Goal: Transaction & Acquisition: Purchase product/service

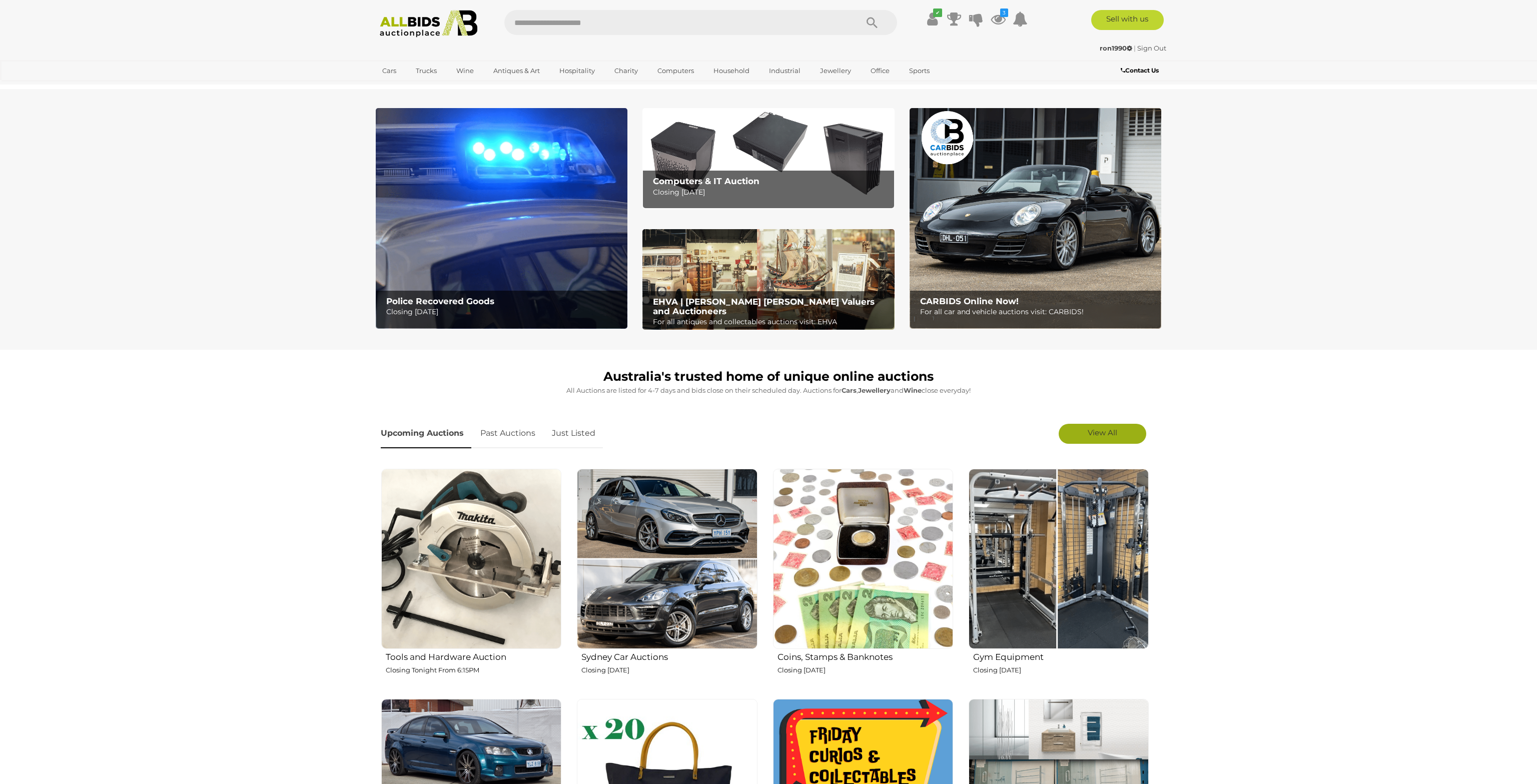
click at [1130, 432] on link "View All" at bounding box center [1102, 434] width 87 height 20
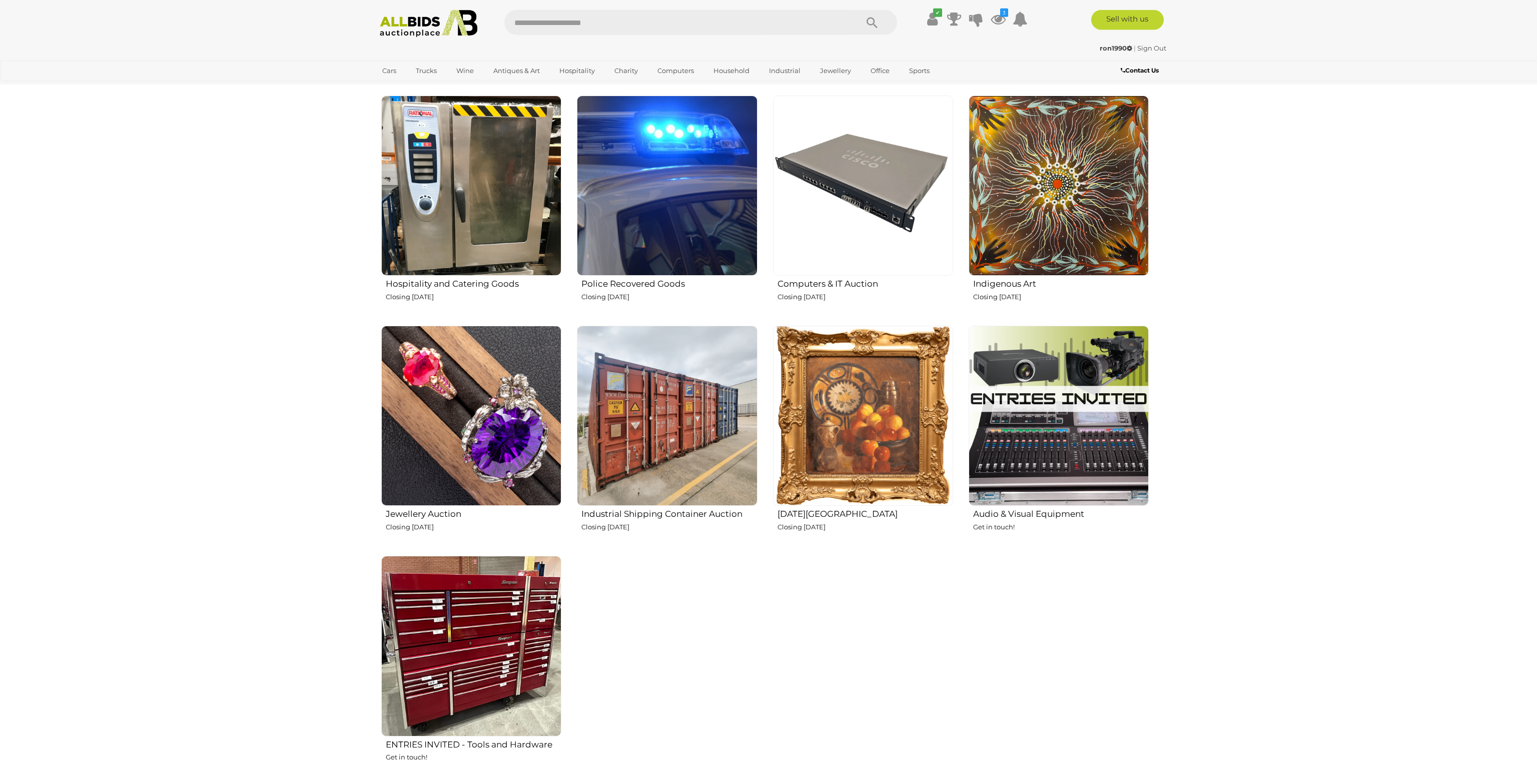
scroll to position [1162, 0]
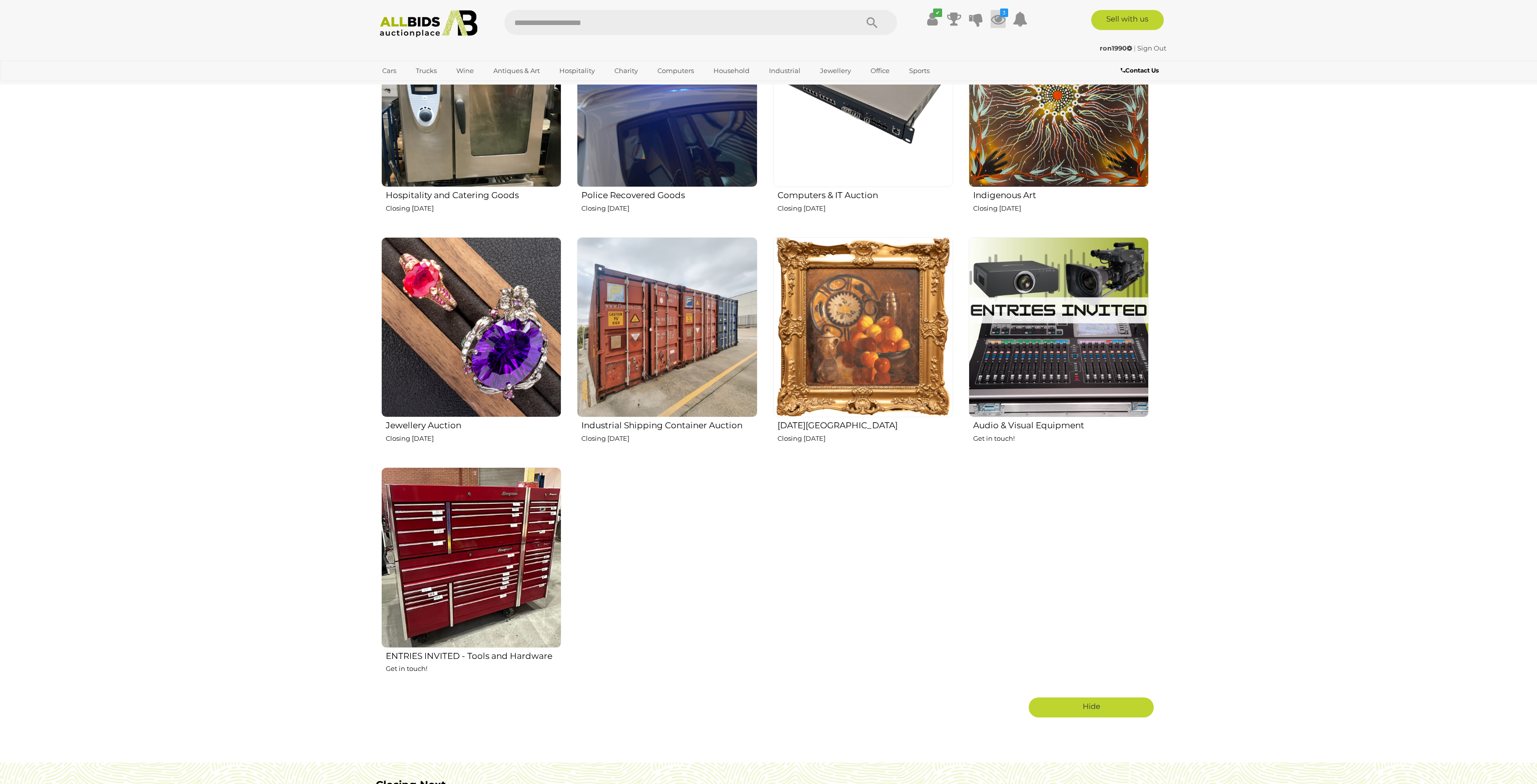
click at [998, 20] on icon at bounding box center [998, 19] width 15 height 18
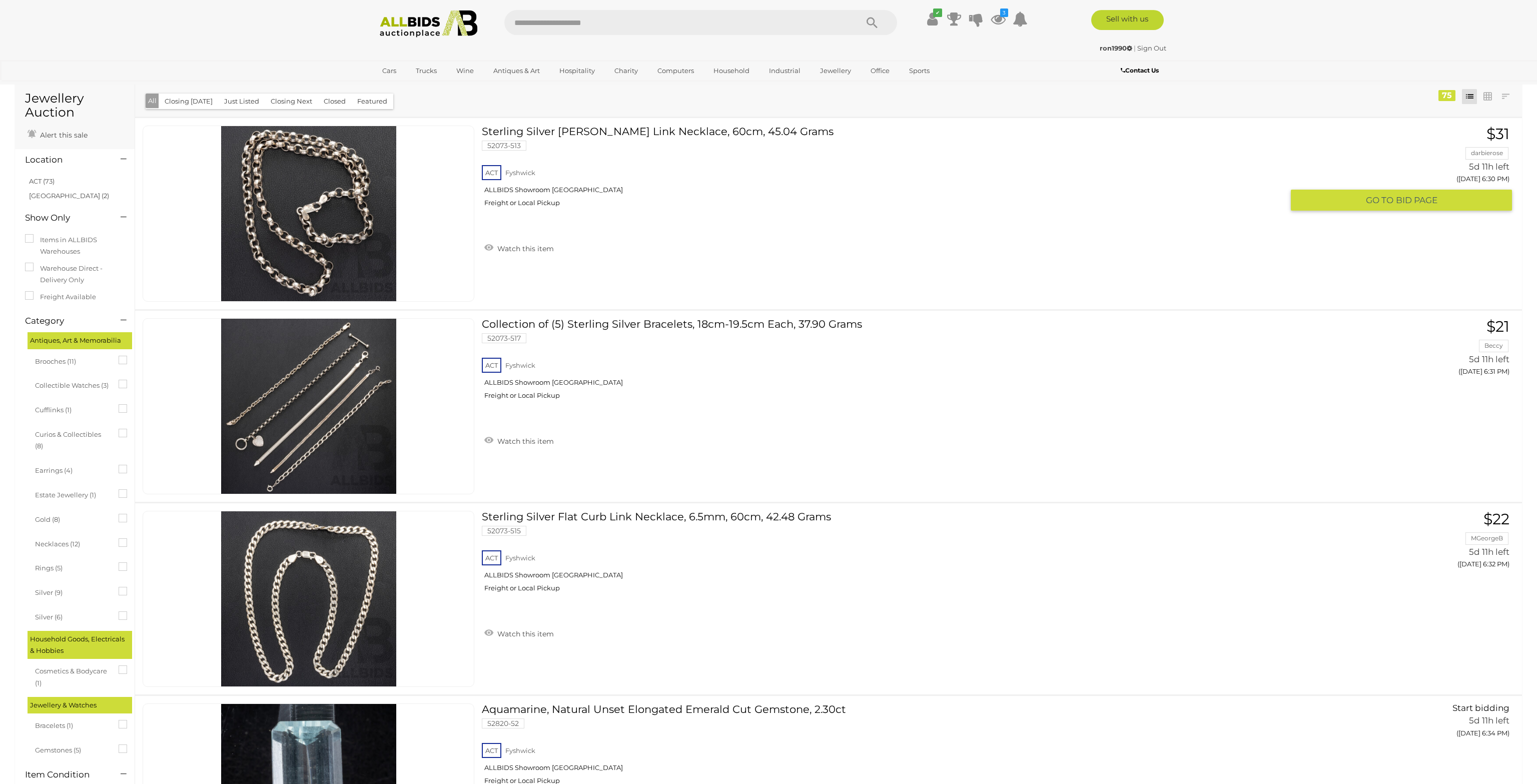
scroll to position [53, 0]
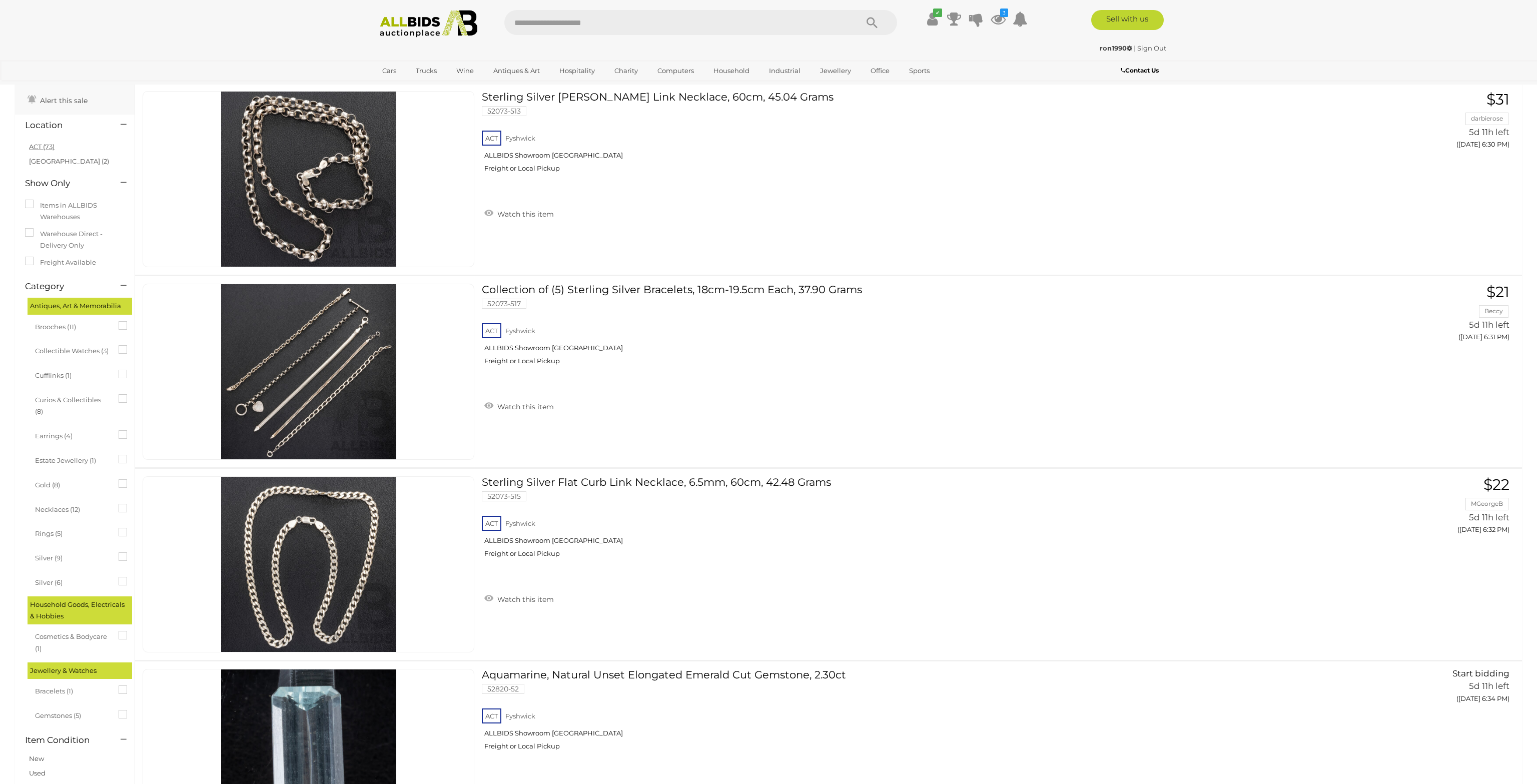
click at [38, 147] on link "ACT (73)" at bounding box center [41, 146] width 25 height 8
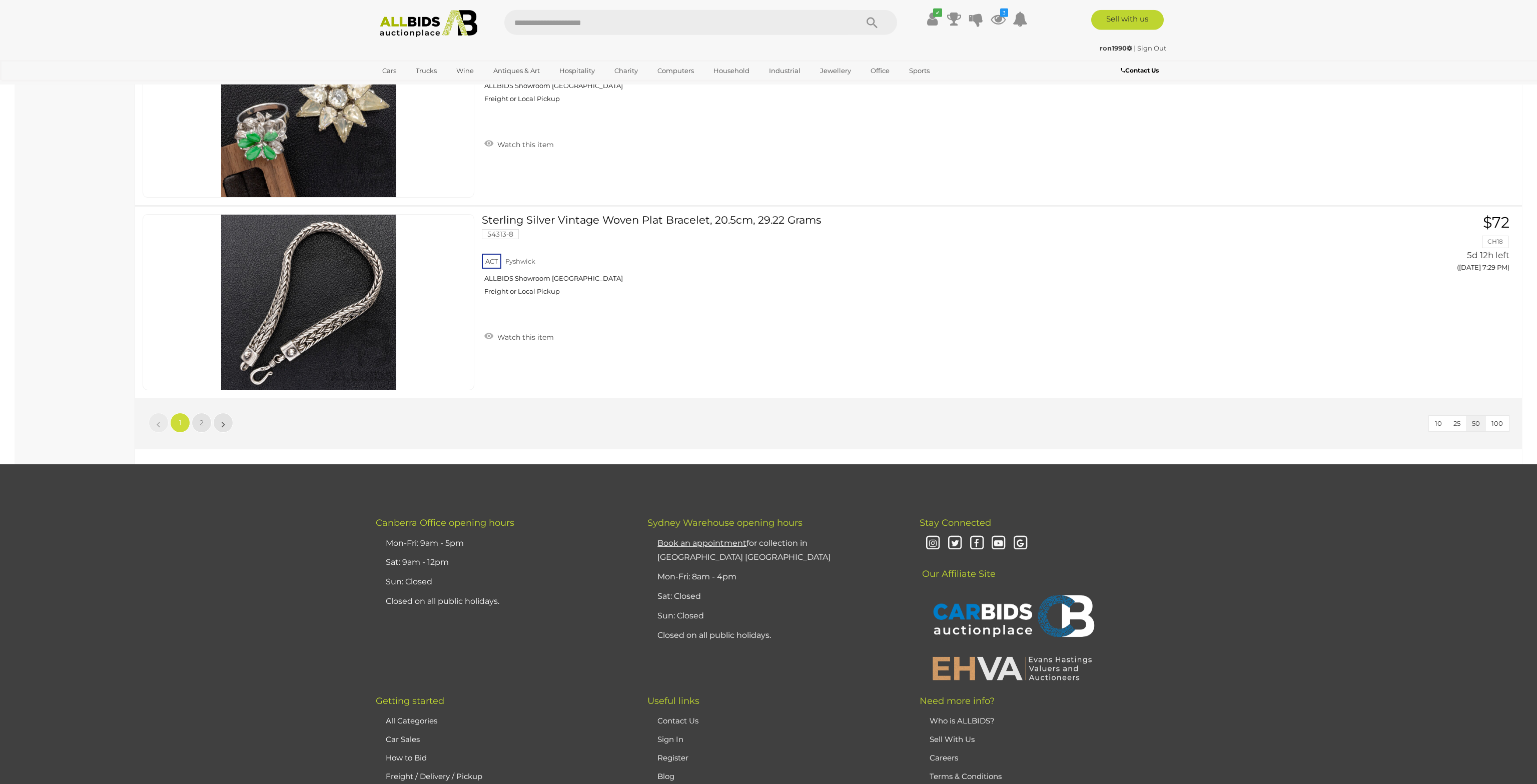
scroll to position [9401, 0]
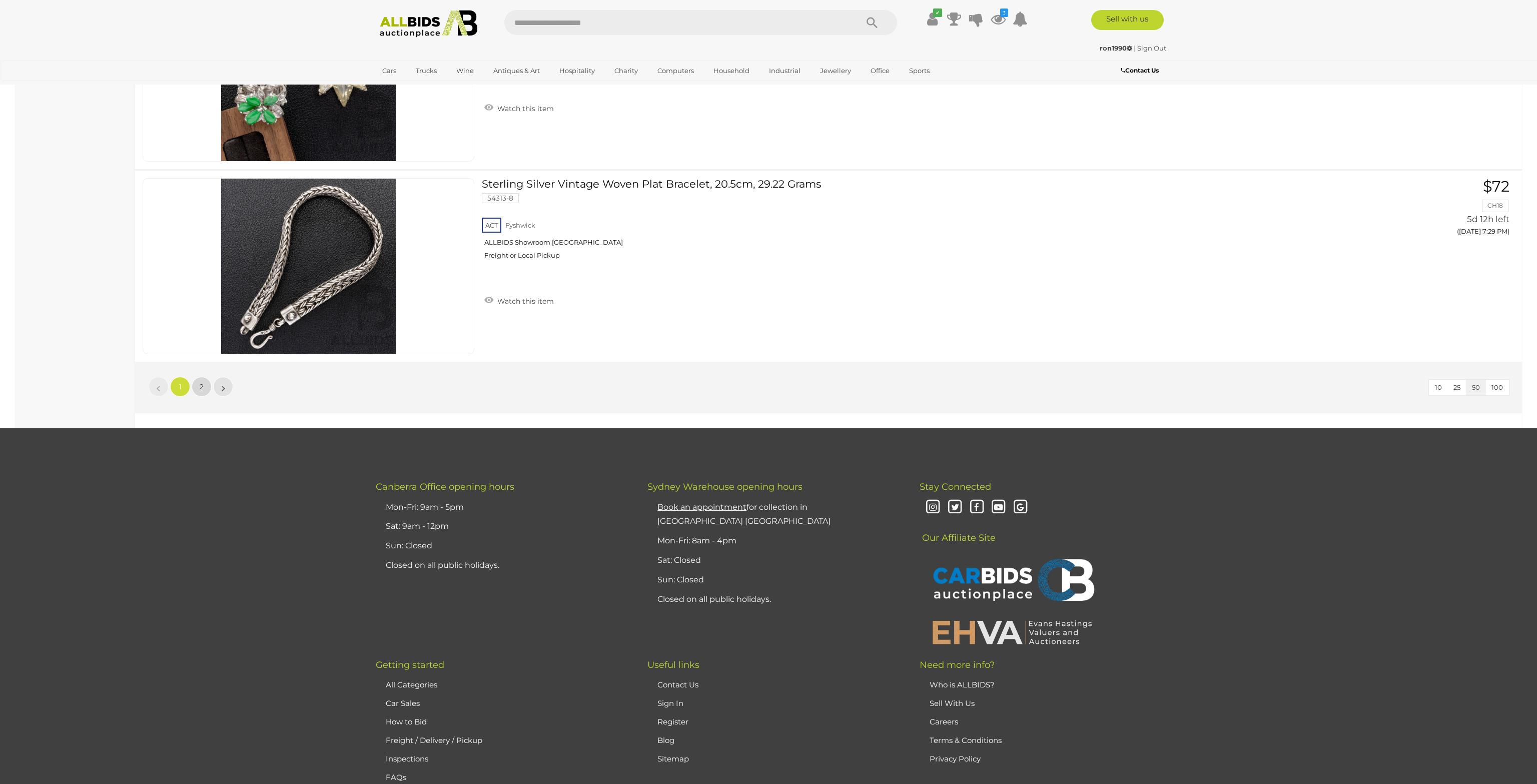
click at [201, 382] on span "2" at bounding box center [202, 386] width 4 height 9
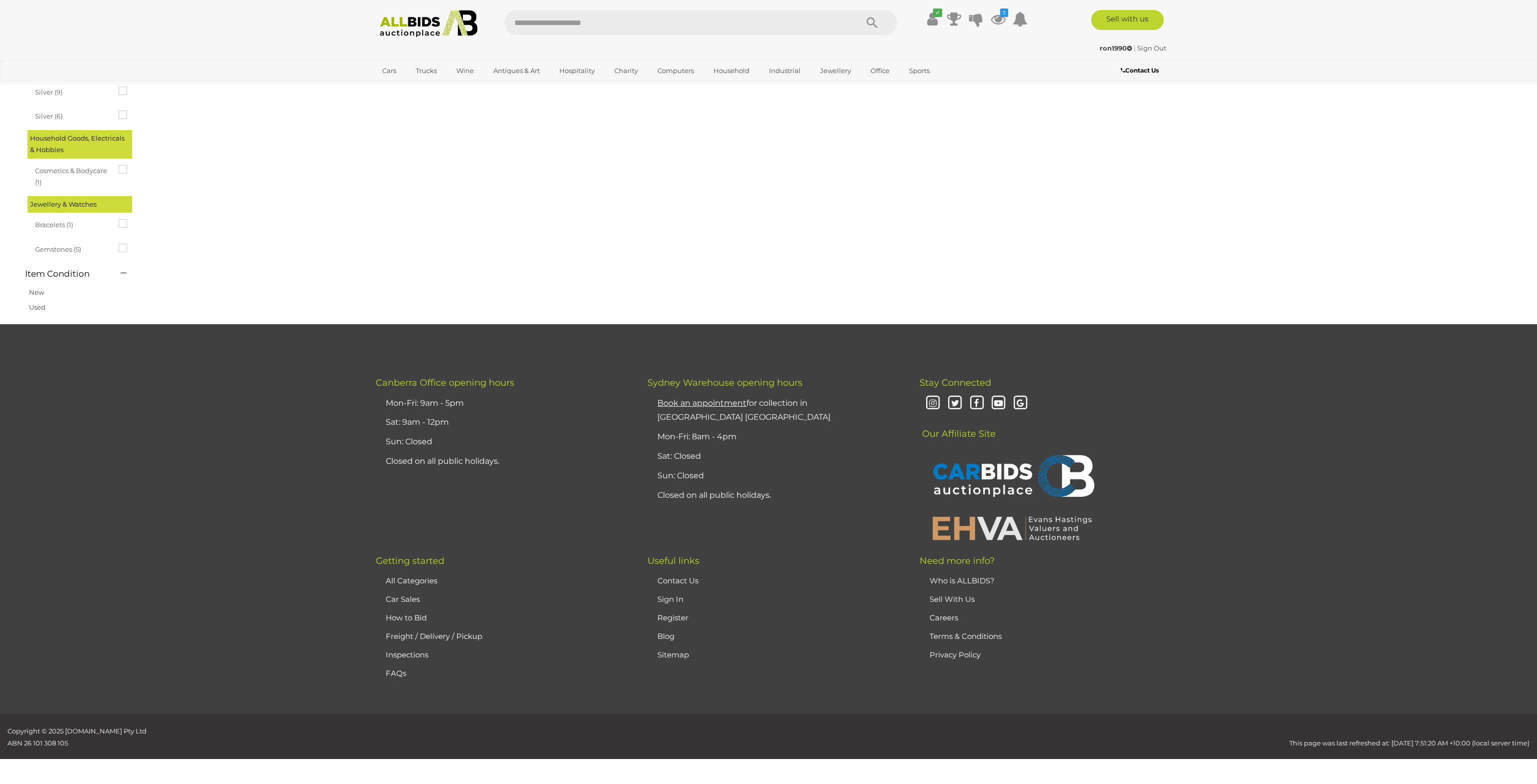
scroll to position [34, 0]
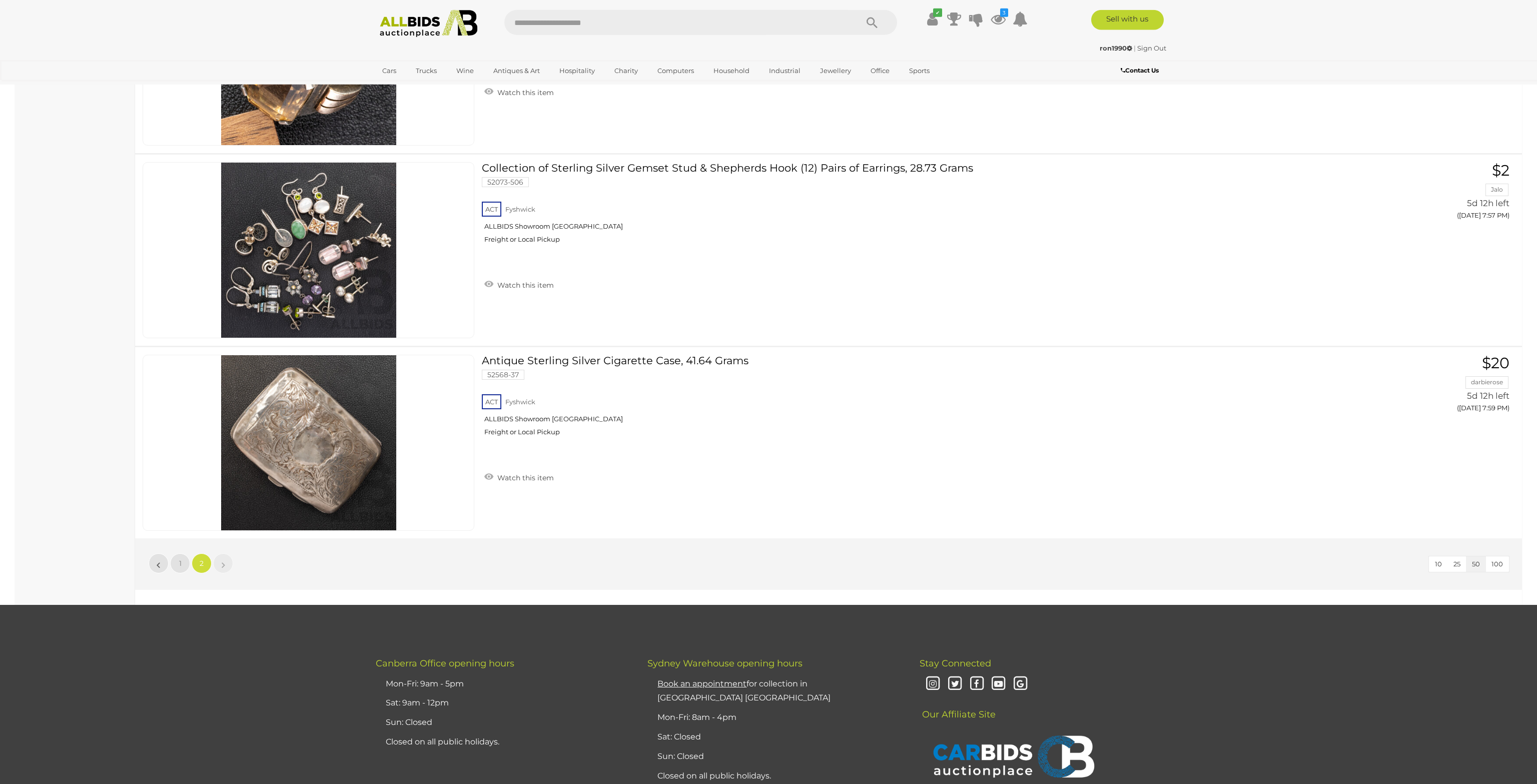
scroll to position [4207, 0]
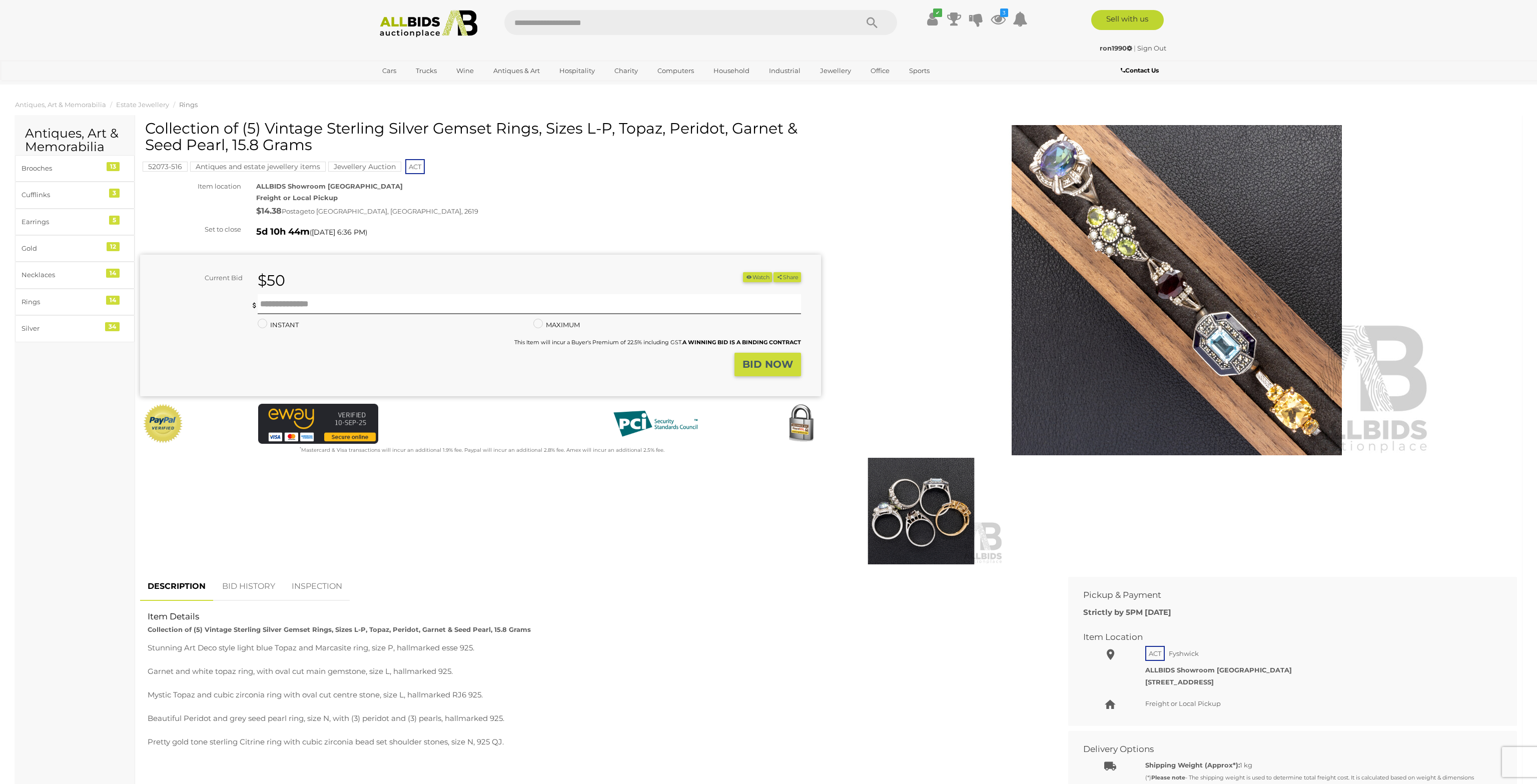
click at [926, 490] on img at bounding box center [921, 511] width 165 height 107
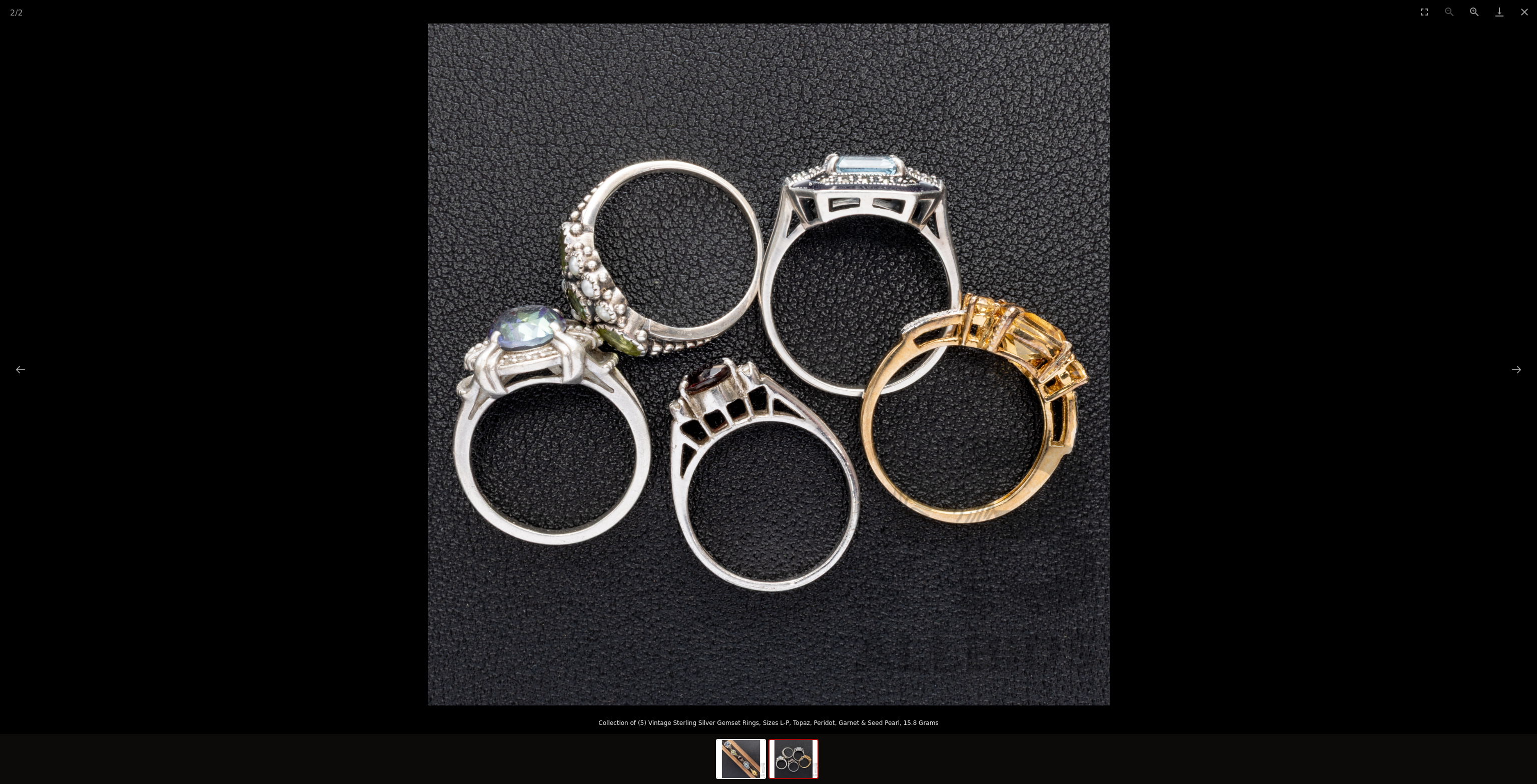
click at [906, 485] on img at bounding box center [768, 364] width 682 height 682
click at [385, 381] on picture at bounding box center [768, 364] width 1537 height 682
